Goal: Register for event/course

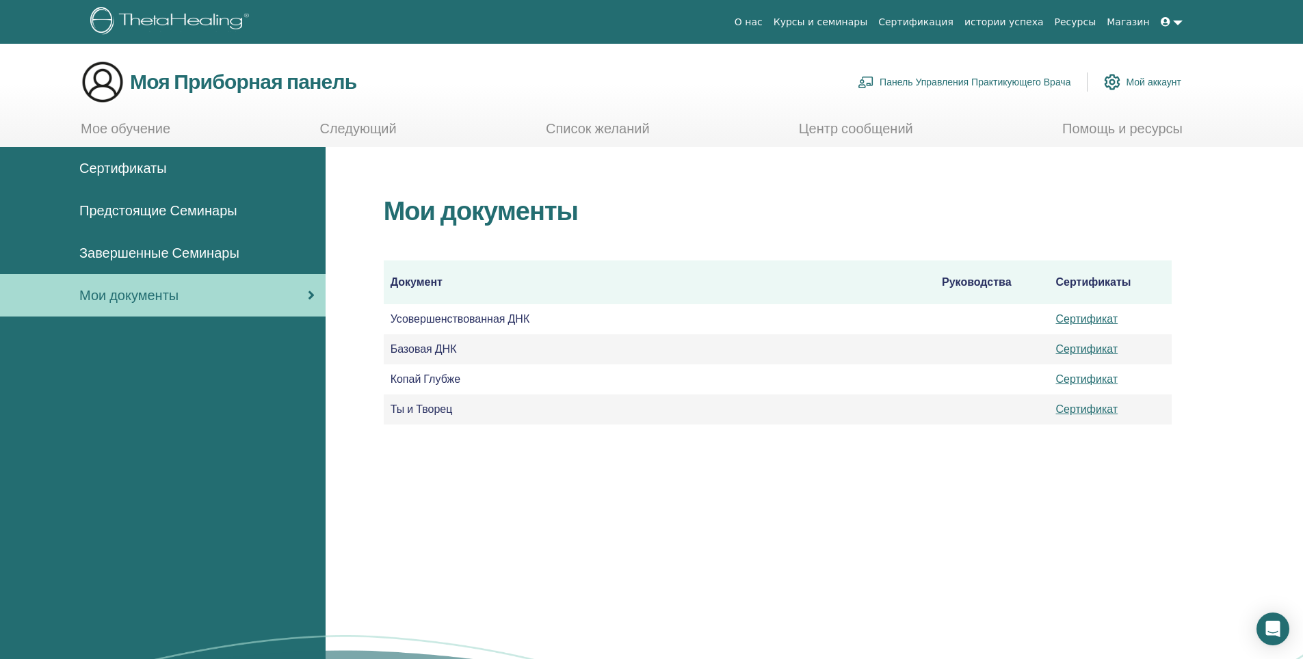
click at [839, 19] on ya-tr-span "Курсы и семинары" at bounding box center [821, 21] width 94 height 11
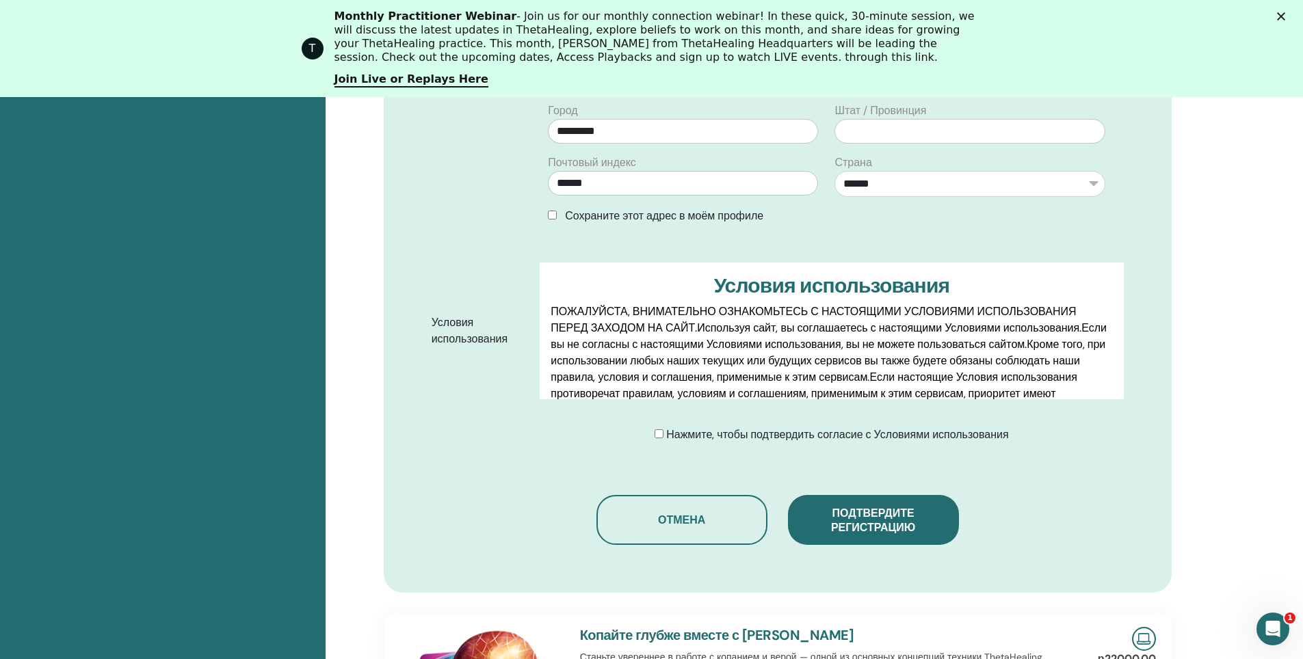
scroll to position [649, 0]
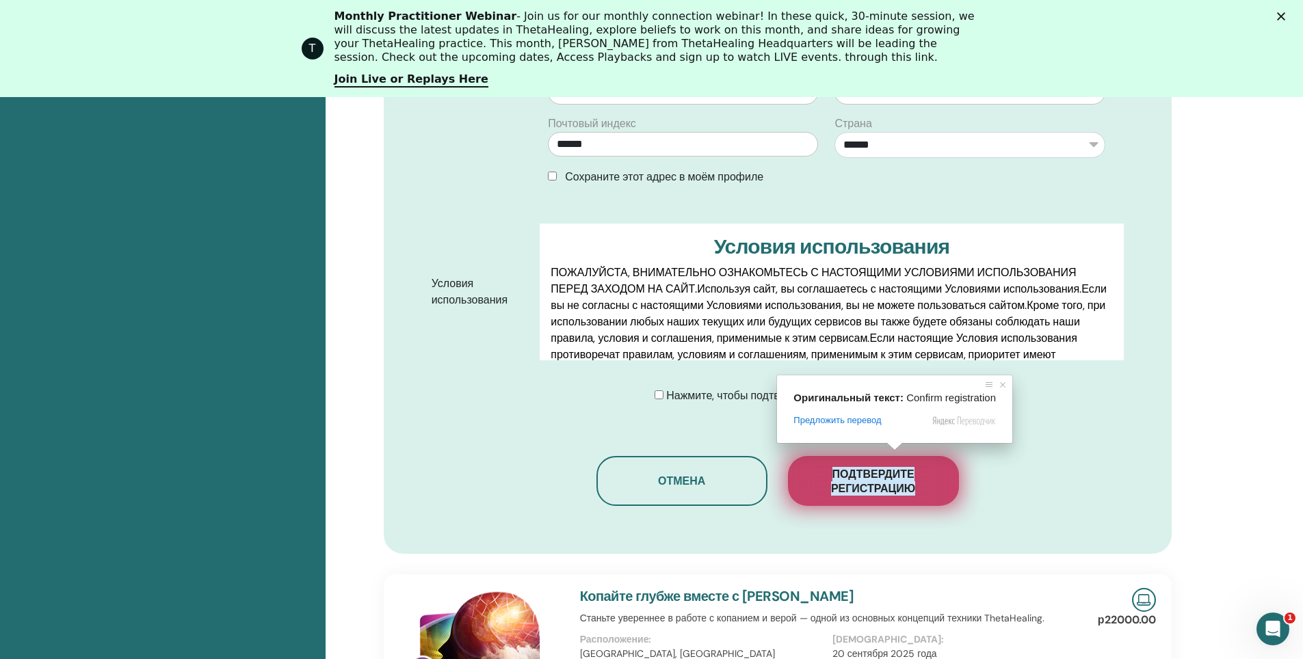
click at [882, 467] on ya-tr-span "Подтвердите регистрацию" at bounding box center [873, 481] width 84 height 29
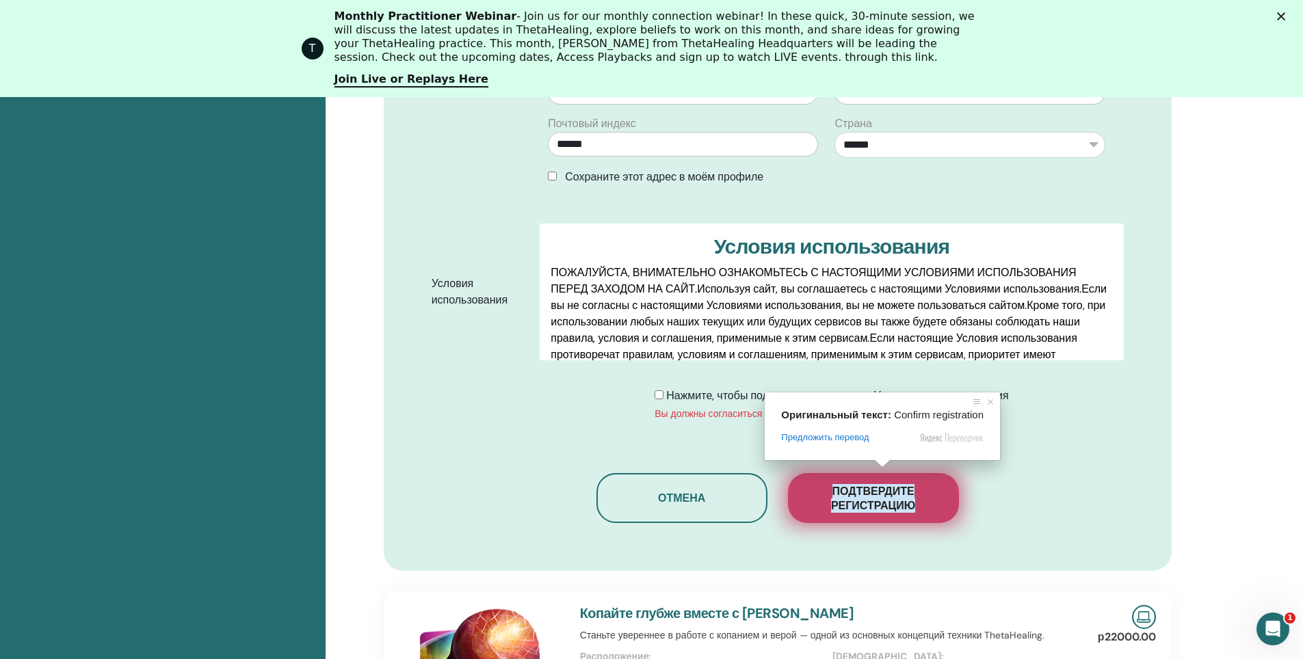
click at [872, 486] on ya-tr-span "Подтвердите регистрацию" at bounding box center [873, 498] width 84 height 29
click at [872, 484] on ya-tr-span "Подтвердите регистрацию" at bounding box center [873, 498] width 84 height 29
